Goal: Task Accomplishment & Management: Manage account settings

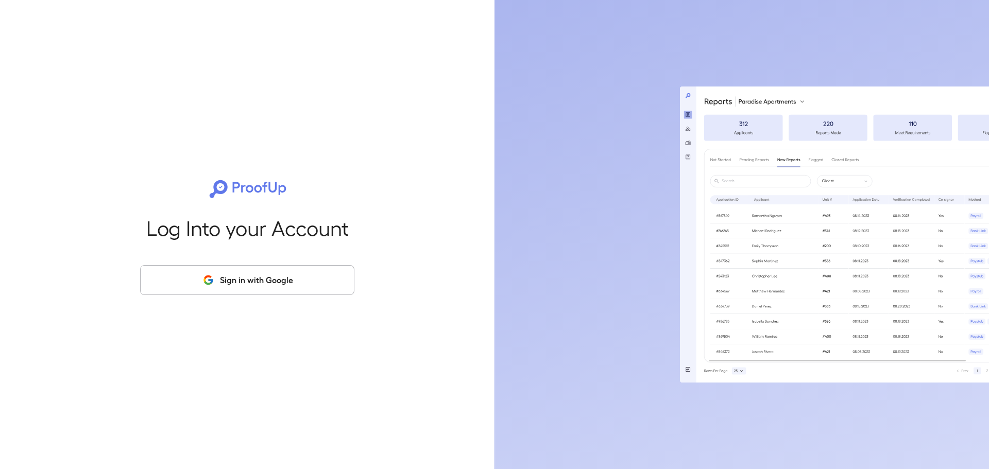
click at [273, 277] on button "Sign in with Google" at bounding box center [247, 280] width 214 height 30
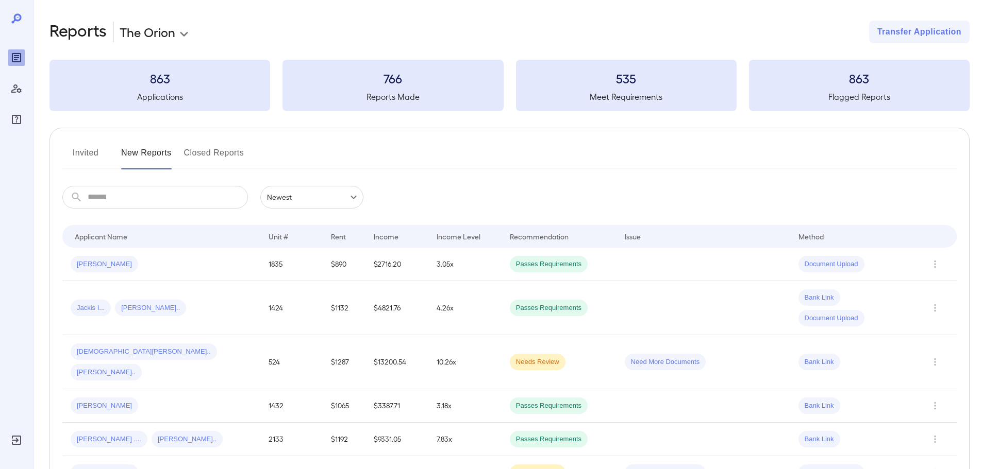
click at [152, 197] on input "text" at bounding box center [168, 197] width 160 height 23
click at [147, 194] on input "text" at bounding box center [168, 197] width 160 height 23
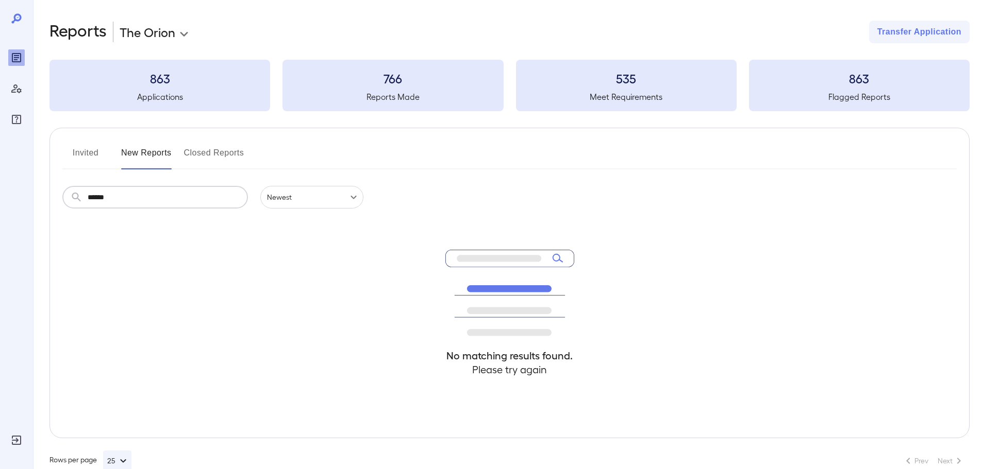
type input "******"
click at [77, 150] on button "Invited" at bounding box center [85, 157] width 46 height 25
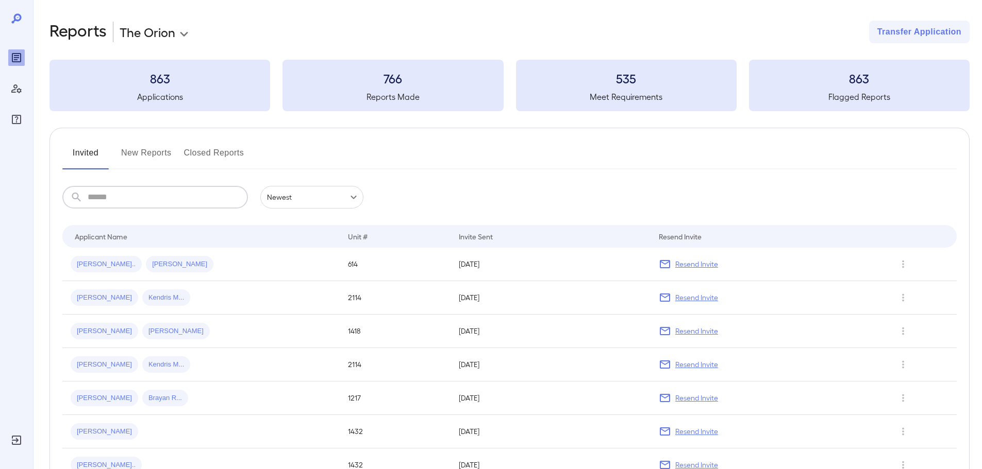
click at [148, 201] on input "text" at bounding box center [168, 197] width 160 height 23
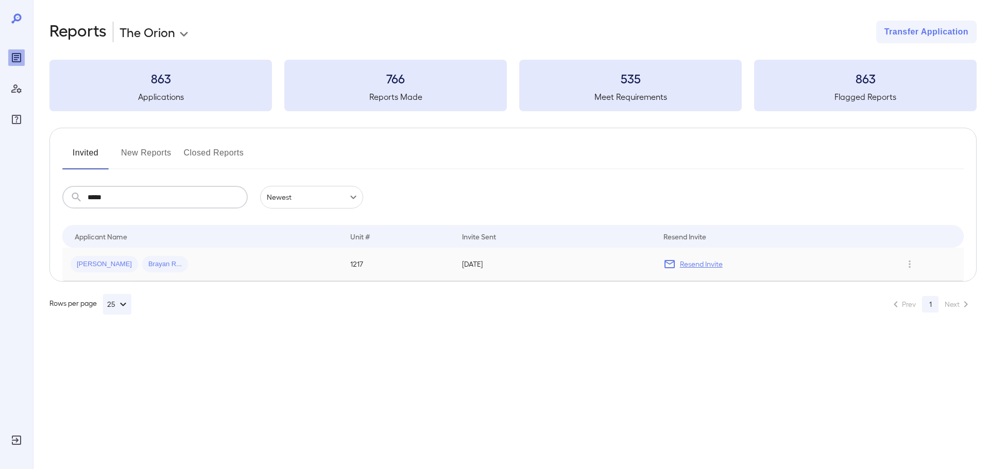
type input "*****"
click at [227, 268] on div "[PERSON_NAME] [PERSON_NAME].." at bounding box center [202, 264] width 263 height 16
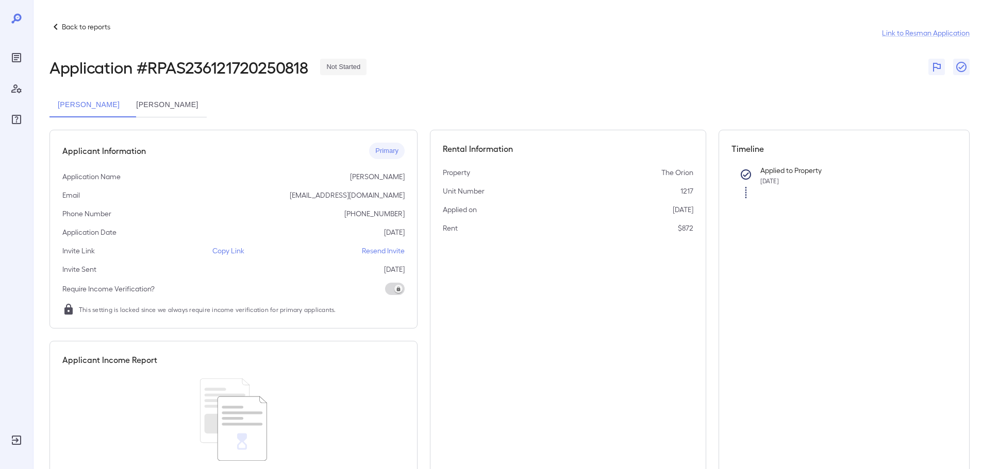
click at [166, 112] on button "[PERSON_NAME]" at bounding box center [167, 105] width 78 height 25
click at [94, 110] on button "[PERSON_NAME]" at bounding box center [88, 105] width 78 height 25
click at [376, 253] on p "Resend Invite" at bounding box center [383, 251] width 43 height 10
click at [14, 60] on icon "Reports" at bounding box center [16, 57] width 5 height 5
